Goal: Transaction & Acquisition: Purchase product/service

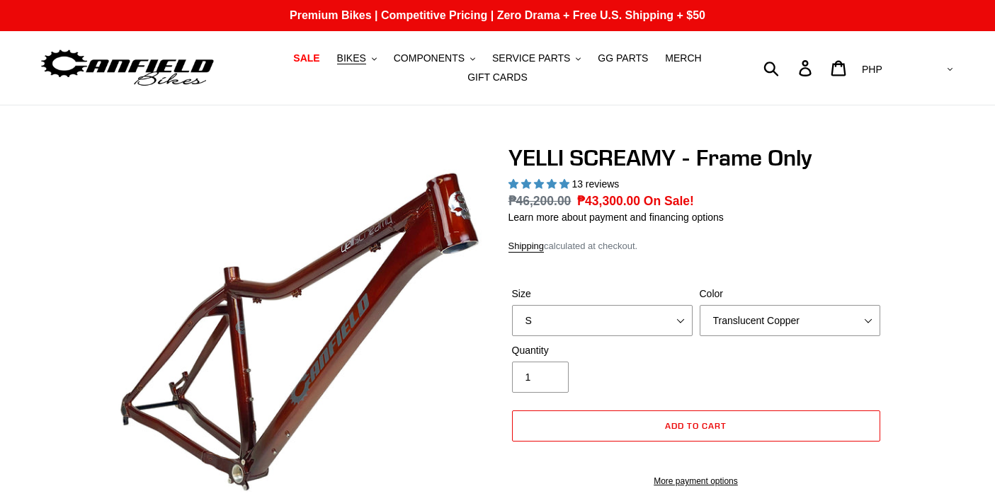
select select "highest-rating"
click at [807, 312] on select "Translucent Copper Purple Haze Raw" at bounding box center [790, 320] width 181 height 31
click at [700, 305] on select "Translucent Copper Purple Haze Raw" at bounding box center [790, 320] width 181 height 31
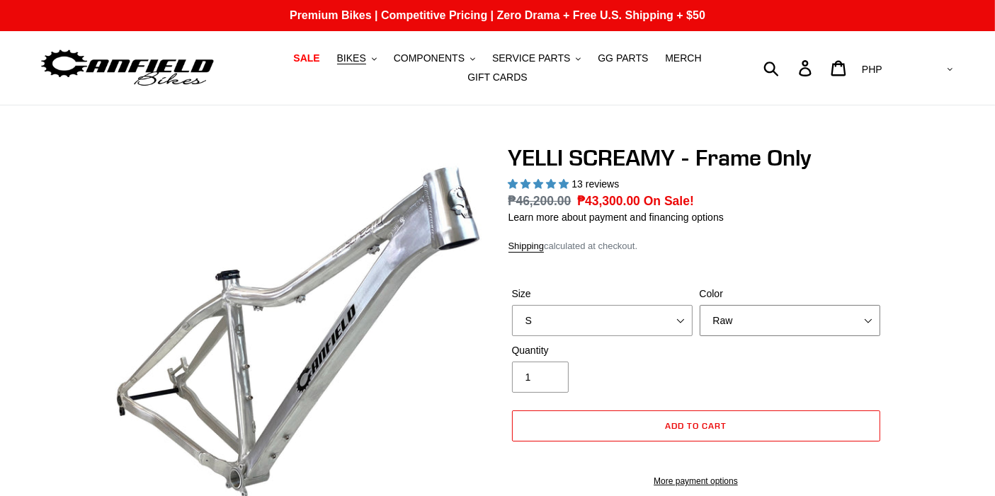
click at [792, 313] on select "Translucent Copper Purple Haze Raw" at bounding box center [790, 320] width 181 height 31
select select "Purple Haze"
click at [700, 305] on select "Translucent Copper Purple Haze Raw" at bounding box center [790, 320] width 181 height 31
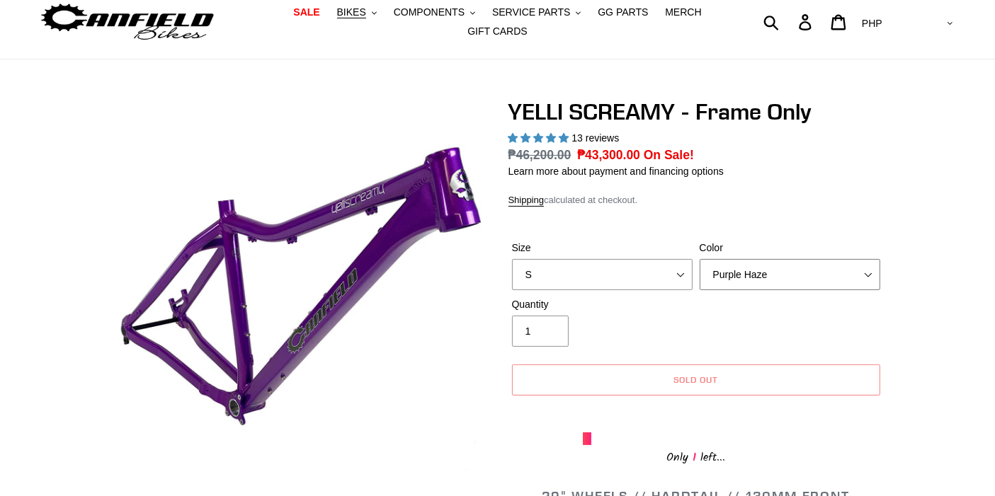
scroll to position [79, 0]
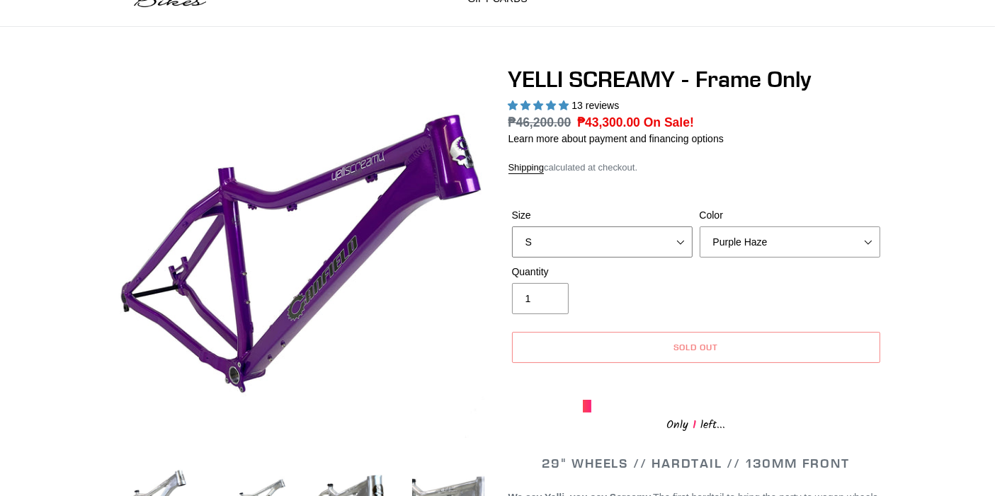
click at [628, 234] on select "S M L XL" at bounding box center [602, 242] width 181 height 31
select select "M"
click at [512, 227] on select "S M L XL" at bounding box center [602, 242] width 181 height 31
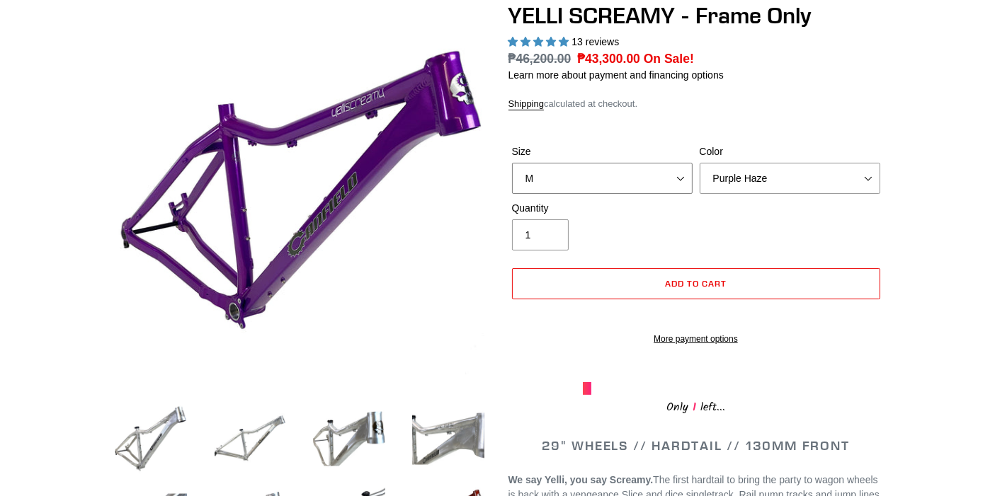
scroll to position [236, 0]
